Goal: Task Accomplishment & Management: Complete application form

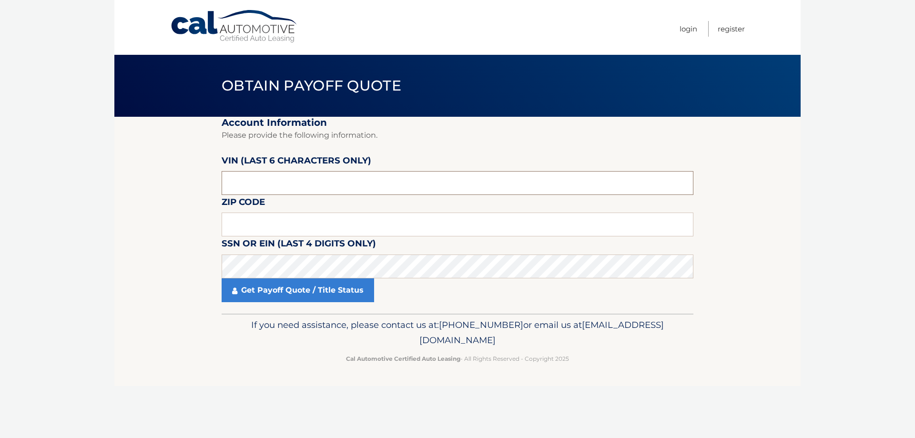
click at [294, 183] on input "text" at bounding box center [458, 183] width 472 height 24
type input "194293"
click at [295, 226] on input "text" at bounding box center [458, 225] width 472 height 24
type input "10710"
click at [287, 294] on link "Get Payoff Quote / Title Status" at bounding box center [298, 290] width 152 height 24
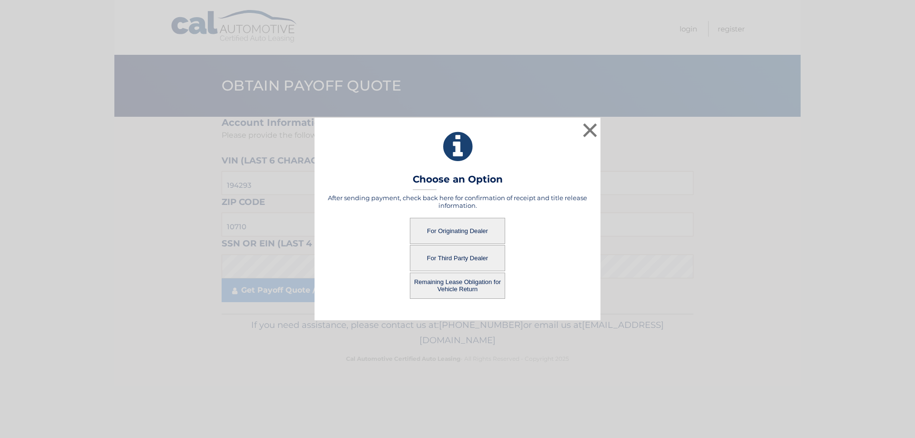
click at [451, 226] on button "For Originating Dealer" at bounding box center [457, 231] width 95 height 26
click at [443, 228] on button "For Originating Dealer" at bounding box center [457, 231] width 95 height 26
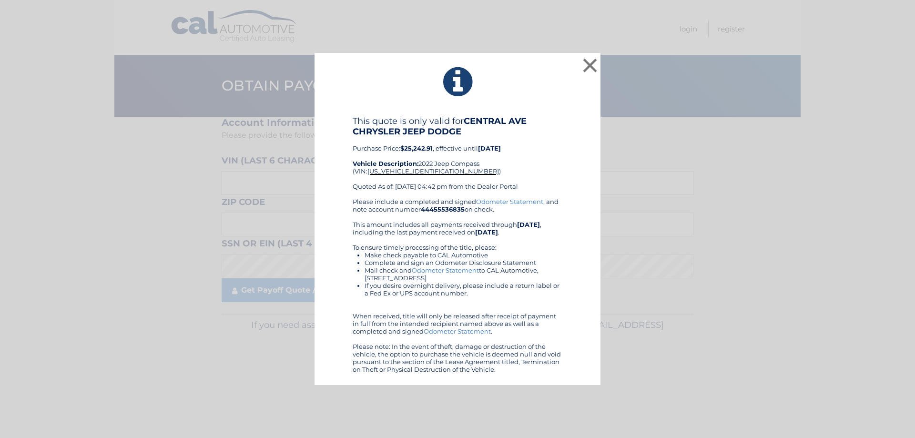
drag, startPoint x: 487, startPoint y: 168, endPoint x: 467, endPoint y: 173, distance: 21.2
click at [467, 173] on div "This quote is only valid for CENTRAL AVE CHRYSLER JEEP DODGE Purchase Price: $2…" at bounding box center [458, 157] width 210 height 82
click at [585, 61] on button "×" at bounding box center [589, 65] width 19 height 19
